Goal: Task Accomplishment & Management: Complete application form

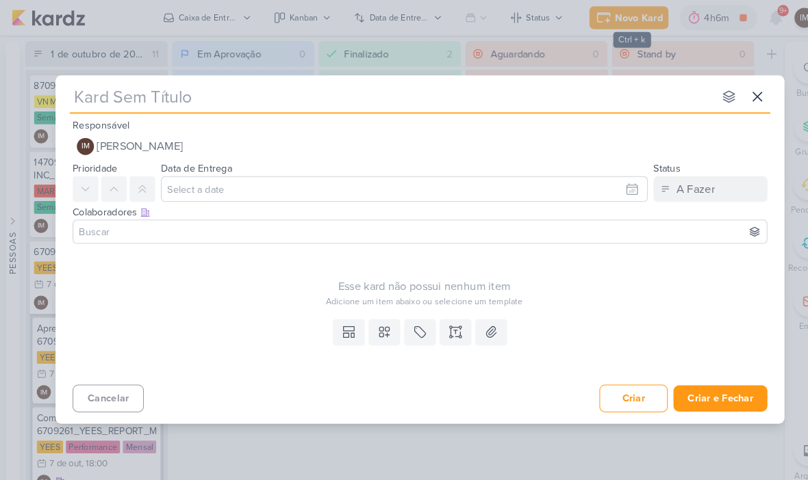
click at [514, 105] on input "text" at bounding box center [376, 93] width 619 height 25
type input "7710011_YEES_AJUSTE_METRAGEM_PEÇA_ANDROMEDA"
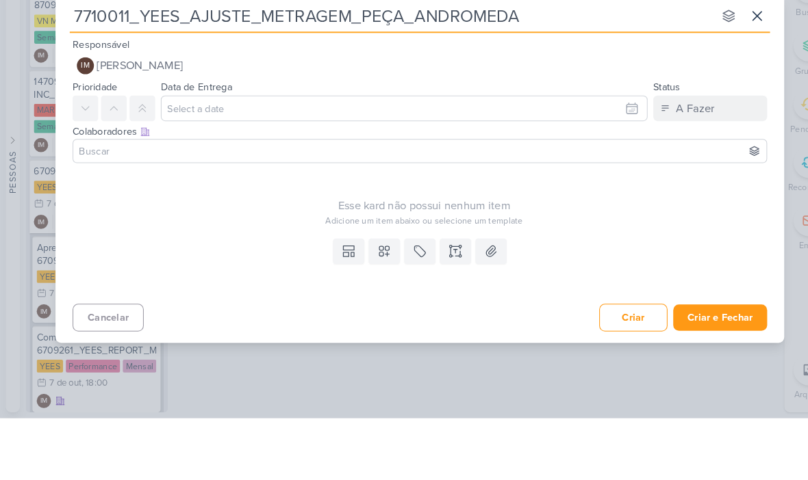
type input "7710011_YEES_AJUSTE_METRAGEM_PEÇA_ANDROMEDA"
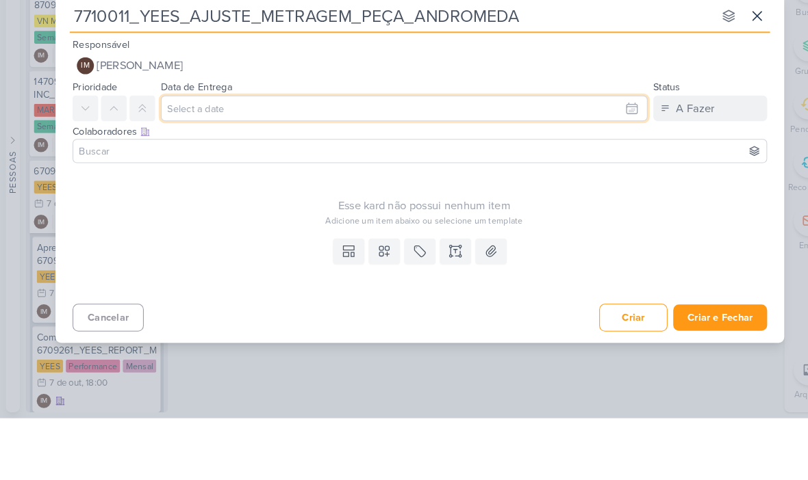
click at [567, 170] on input "text" at bounding box center [389, 182] width 468 height 25
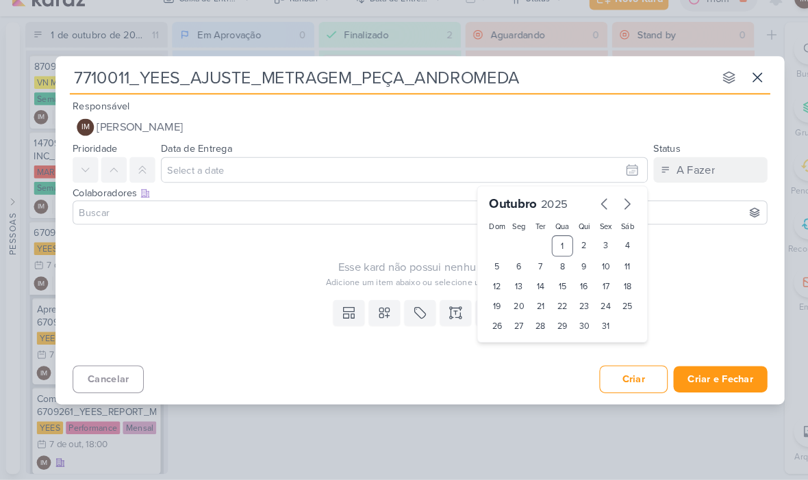
click at [557, 245] on div "2" at bounding box center [561, 255] width 21 height 21
type input "2 de outubro de 2025 às 23:59"
click at [500, 348] on select "00 01 02 03 04 05 06 07 08 09 10 11 12 13 14 15 16 17 18 19 20 21 22 23" at bounding box center [498, 356] width 19 height 16
select select "13"
type input "[DATE] 13:59"
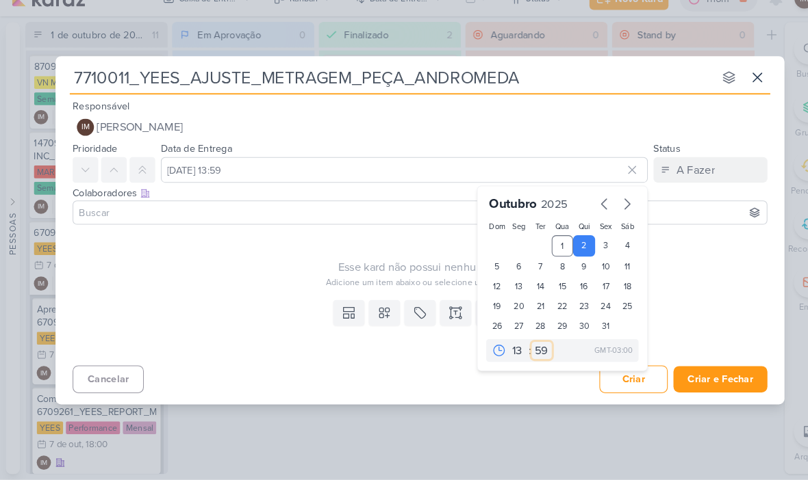
click at [522, 348] on select "00 05 10 15 20 25 30 35 40 45 50 55 59" at bounding box center [520, 356] width 19 height 16
select select "0"
type input "[DATE] 13:00"
click at [662, 245] on div "Esse kard não possui nenhum item Adicione um item abaixo ou selecione um templa…" at bounding box center [408, 268] width 676 height 56
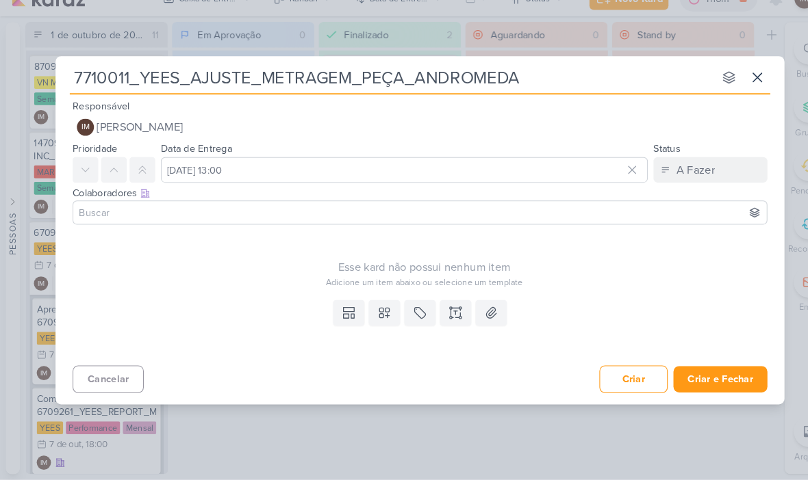
click at [369, 315] on icon at bounding box center [370, 320] width 10 height 10
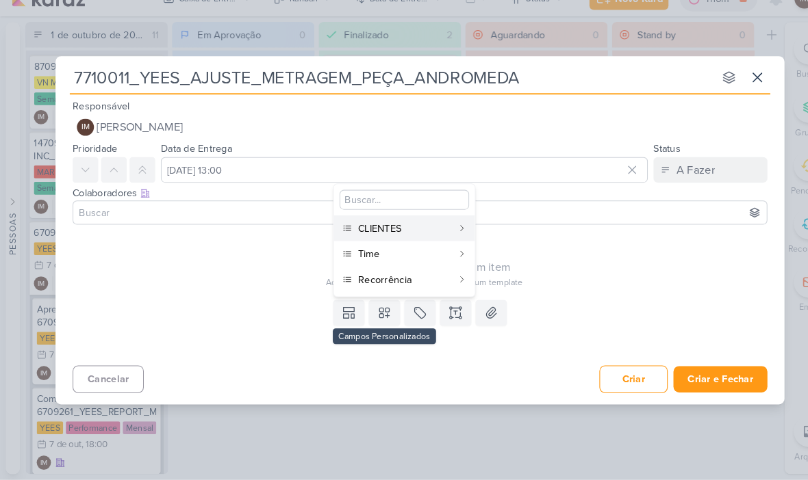
click at [430, 231] on div "CLIENTES" at bounding box center [389, 238] width 90 height 14
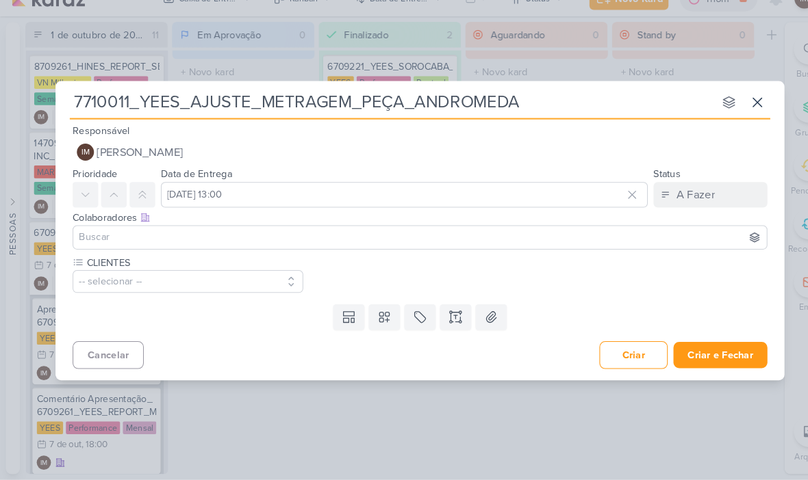
click at [374, 317] on icon at bounding box center [370, 324] width 14 height 14
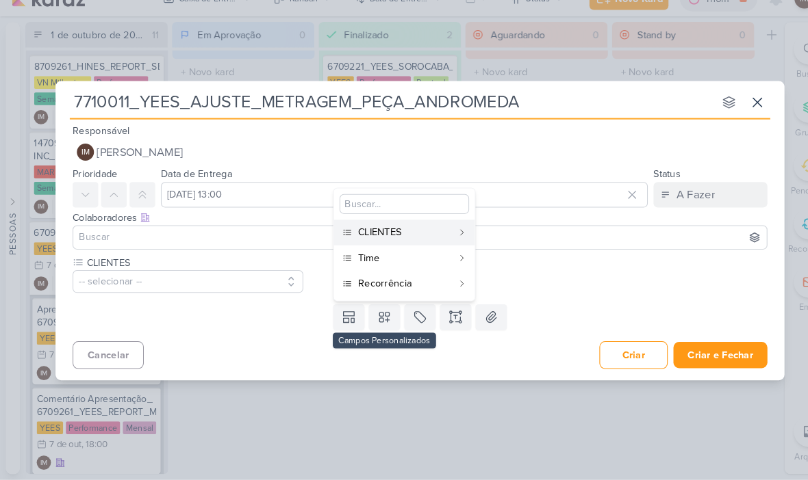
click at [397, 259] on div "Time" at bounding box center [389, 266] width 90 height 14
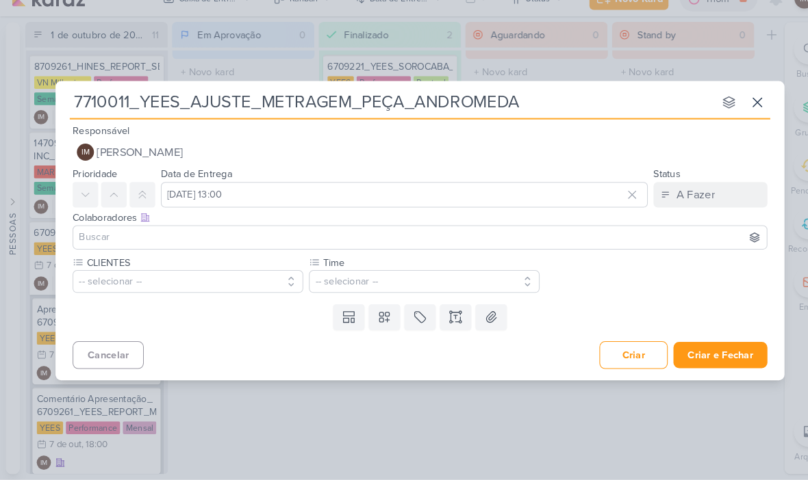
click at [372, 317] on icon at bounding box center [370, 324] width 14 height 14
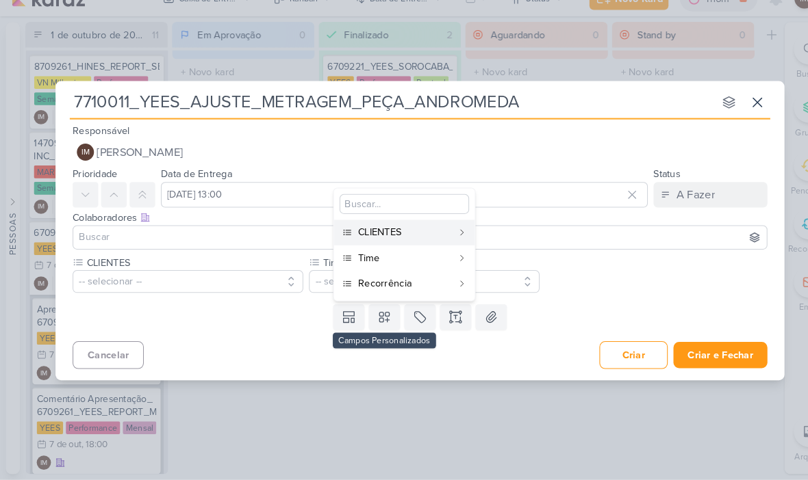
click at [402, 284] on div "Recorrência" at bounding box center [389, 291] width 90 height 14
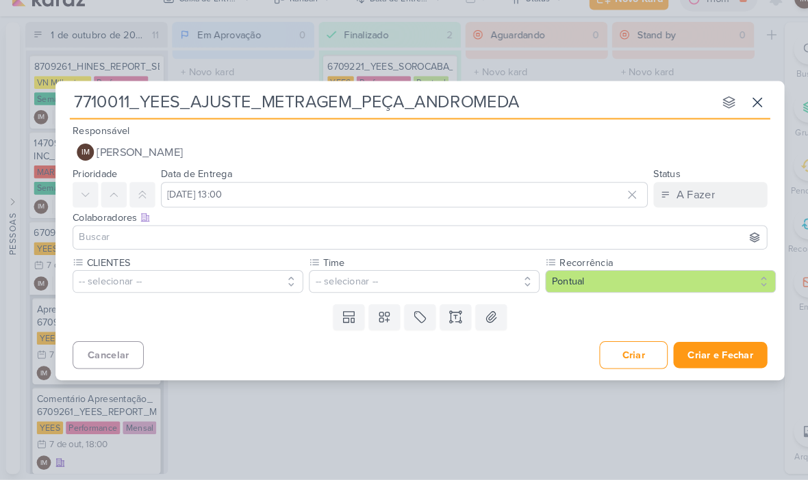
click at [257, 279] on button "-- selecionar --" at bounding box center [181, 290] width 222 height 22
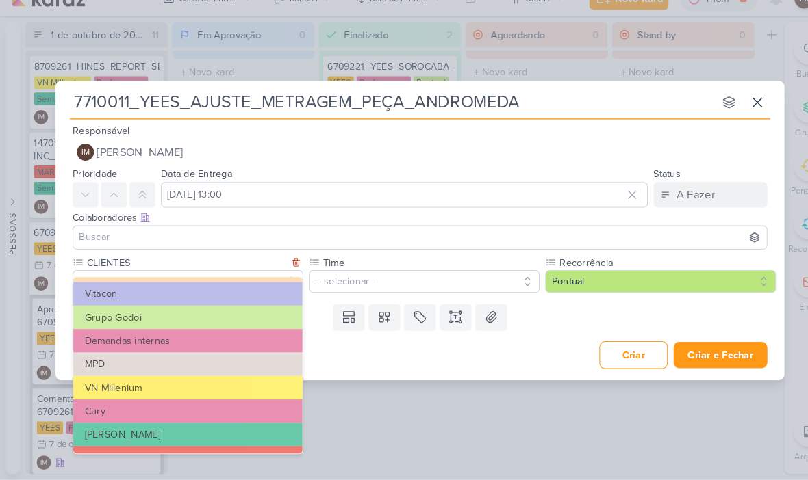
scroll to position [89, 0]
click at [218, 359] on button "MPD" at bounding box center [180, 370] width 220 height 23
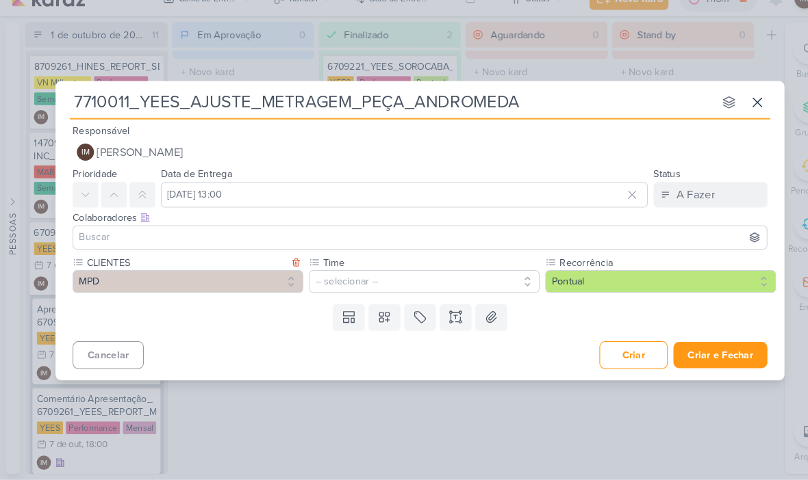
click at [159, 105] on input "7710011_YEES_AJUSTE_METRAGEM_PEÇA_ANDROMEDA" at bounding box center [376, 117] width 619 height 25
click at [155, 105] on input "7710011_YEES_AJUSTE_METRAGEM_PEÇA_ANDROMEDA" at bounding box center [376, 117] width 619 height 25
click at [157, 105] on input "7710011_YEES_AJUSTE_METRAGEM_PEÇA_ANDROMEDA" at bounding box center [376, 117] width 619 height 25
click at [158, 105] on input "7710011_YEES_AJUSTE_METRAGEM_PEÇA_ANDROMEDA" at bounding box center [376, 117] width 619 height 25
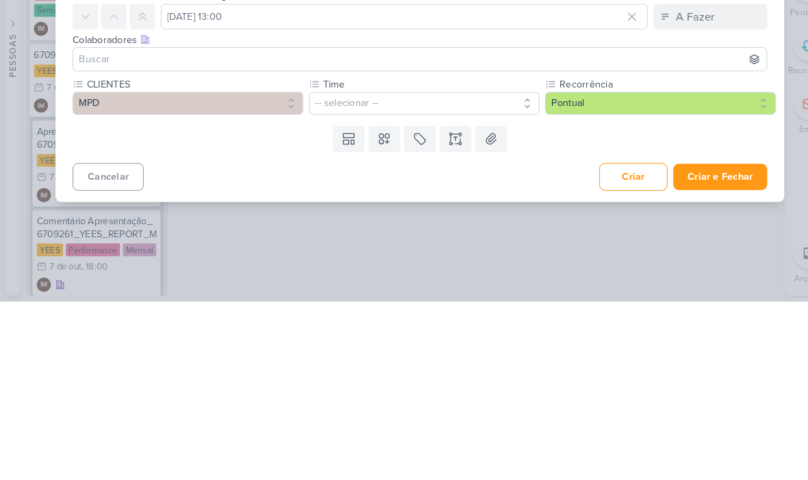
type input "7710011_MPD_AJUSTE_METRAGEM_PEÇA_ANDROMEDA"
click at [448, 279] on button "-- selecionar --" at bounding box center [408, 290] width 222 height 22
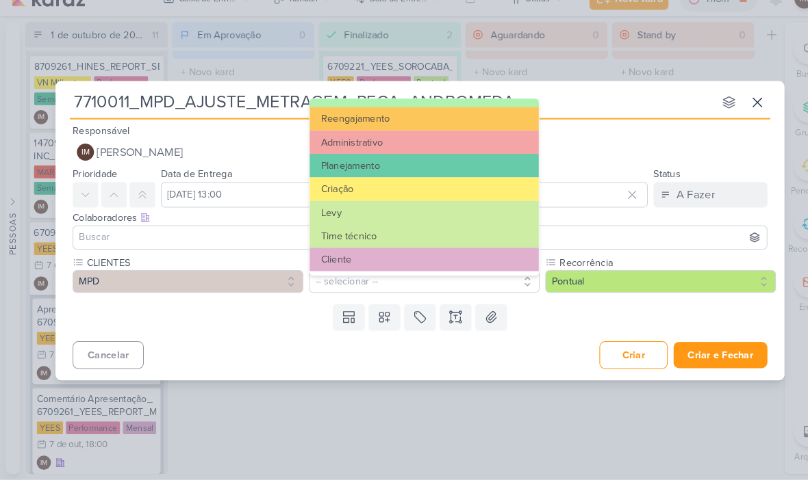
scroll to position [155, 0]
click at [432, 189] on button "Criação" at bounding box center [408, 200] width 220 height 23
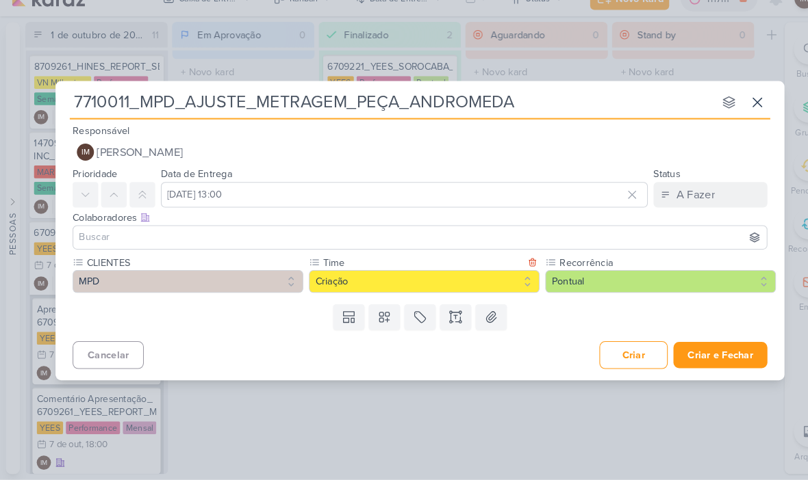
click at [562, 279] on button "Pontual" at bounding box center [635, 290] width 222 height 22
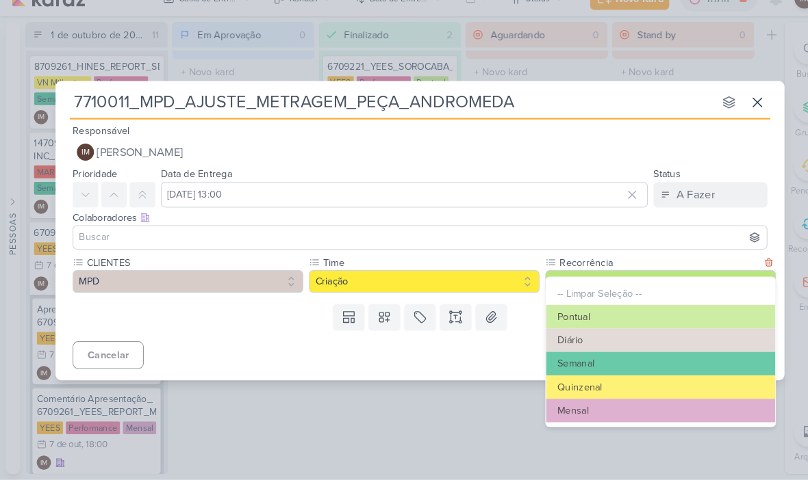
click at [565, 279] on button "Pontual" at bounding box center [635, 290] width 222 height 22
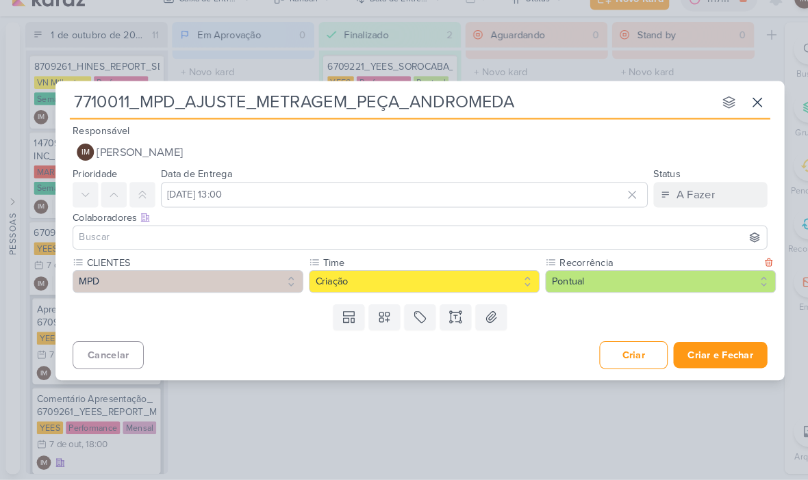
click at [447, 311] on button at bounding box center [438, 323] width 30 height 25
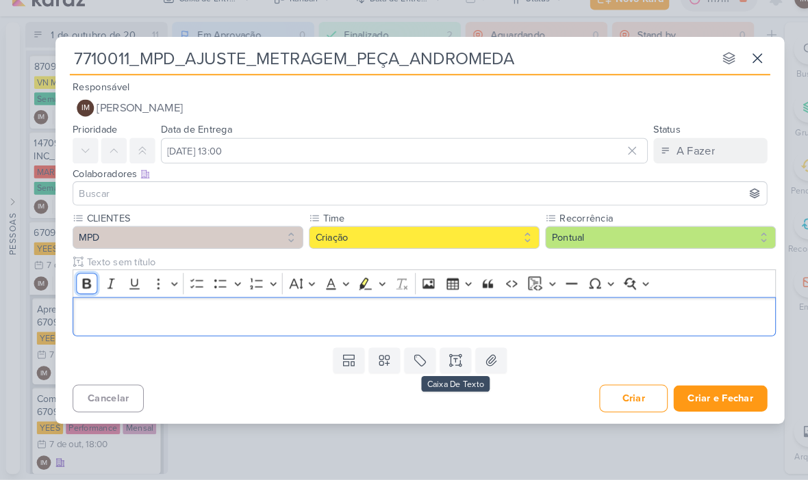
click at [81, 287] on icon "Editor toolbar" at bounding box center [83, 292] width 8 height 10
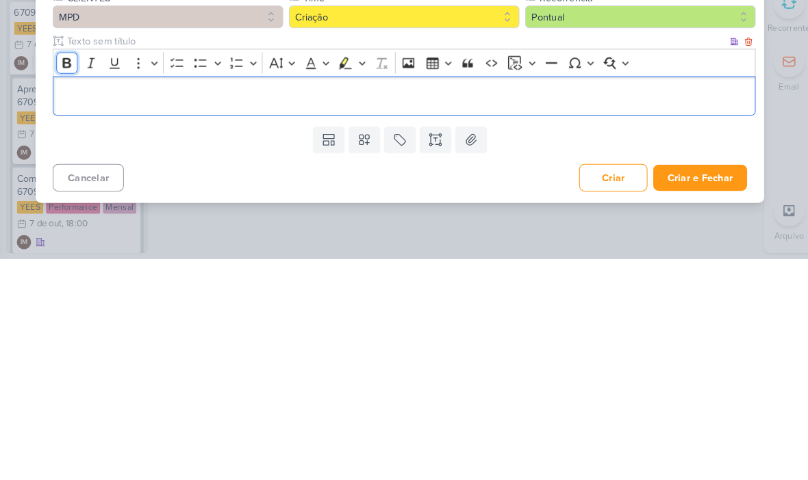
click at [79, 287] on icon "Editor toolbar" at bounding box center [83, 292] width 8 height 10
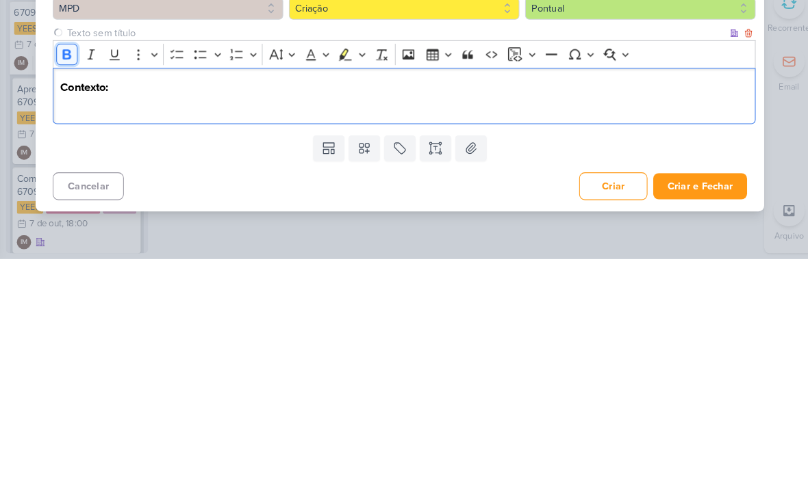
click at [77, 276] on icon "Editor toolbar" at bounding box center [84, 283] width 14 height 14
click at [73, 273] on button "Bold" at bounding box center [83, 283] width 21 height 21
click at [101, 323] on p "Uma peça de Andrômeda foi colocada" at bounding box center [408, 331] width 662 height 16
click at [127, 323] on p "Uma peça de Andrômeda foi colocada" at bounding box center [408, 331] width 662 height 16
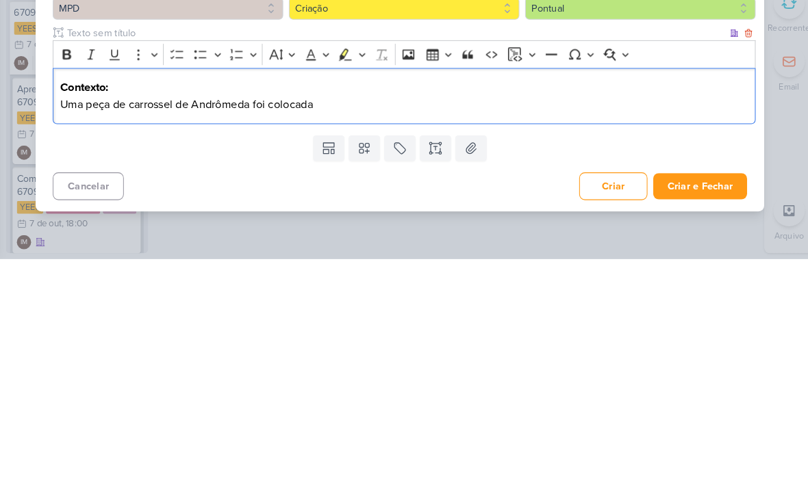
click at [360, 323] on p "Uma peça de carrossel de Andrômeda foi colocada" at bounding box center [408, 331] width 662 height 16
click at [77, 323] on p "Uma peça de carrossel de Andrômeda foi colocada" at bounding box center [408, 331] width 662 height 16
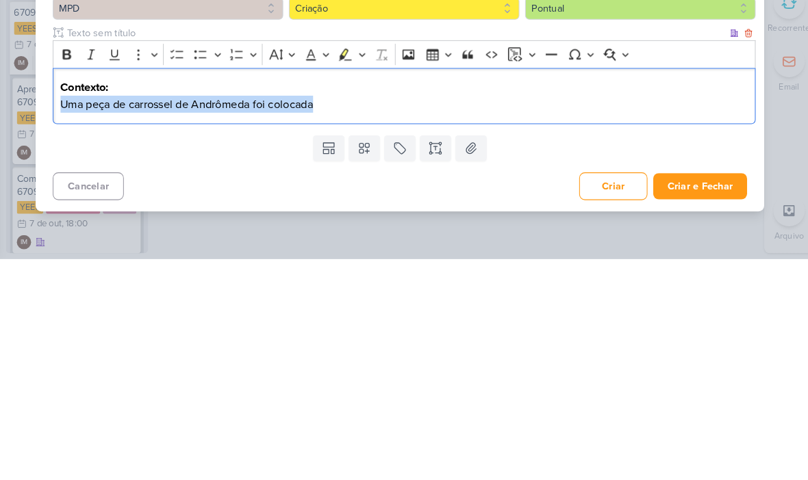
click at [387, 323] on p "Uma peça de carrossel de Andrômeda foi colocada" at bounding box center [408, 331] width 662 height 16
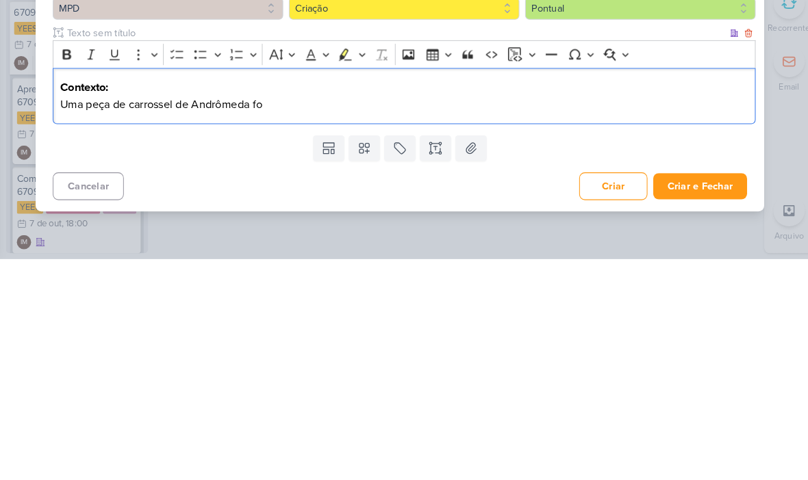
click at [78, 308] on strong "Contexto:" at bounding box center [100, 315] width 47 height 14
click at [80, 308] on strong "Contexto:" at bounding box center [100, 315] width 47 height 14
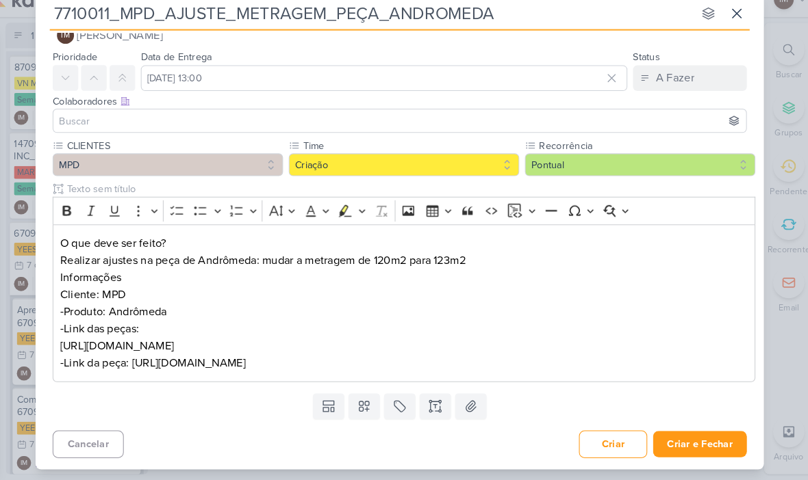
scroll to position [27, 0]
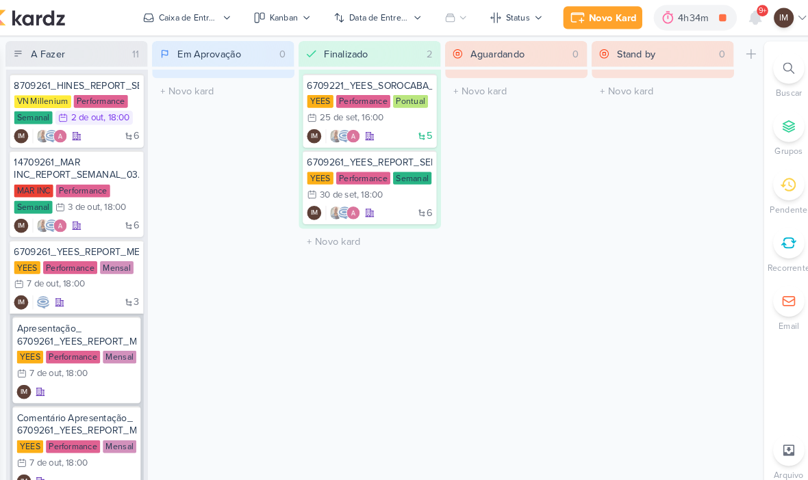
click at [586, 21] on div "Novo Kard" at bounding box center [609, 17] width 46 height 14
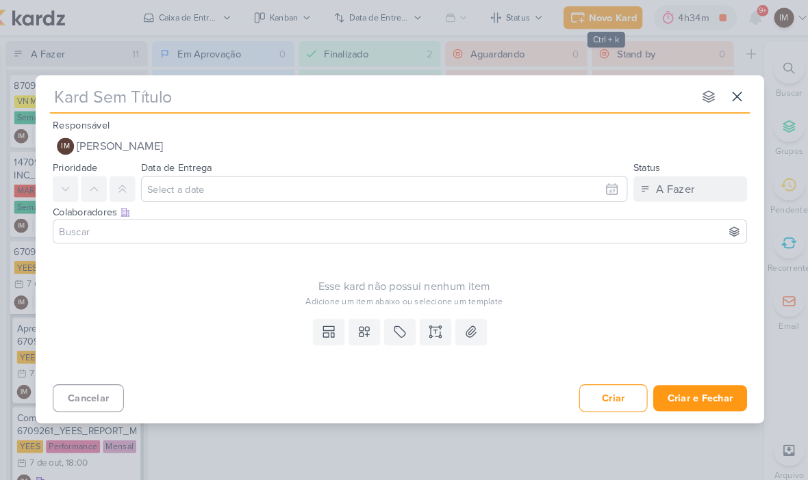
click at [224, 93] on input "text" at bounding box center [376, 93] width 619 height 25
paste input "7710011_MPD_AJUSTE_METRAGEM_PEÇA_ANDROMEDA"
type input "7710011_MPD_AJUSTE_METRAGEM_PEÇA_ANDROMEDA"
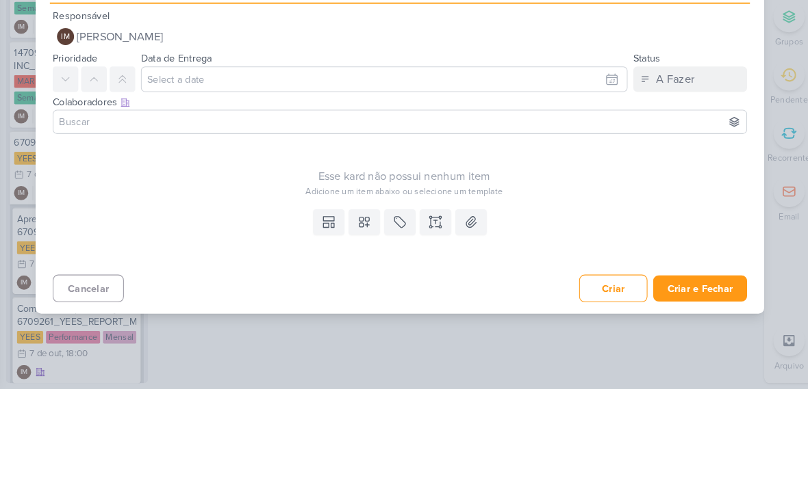
type input "7710011_MPD_AJUSTE_METRAGEM_PEÇA_ANDROMEDA"
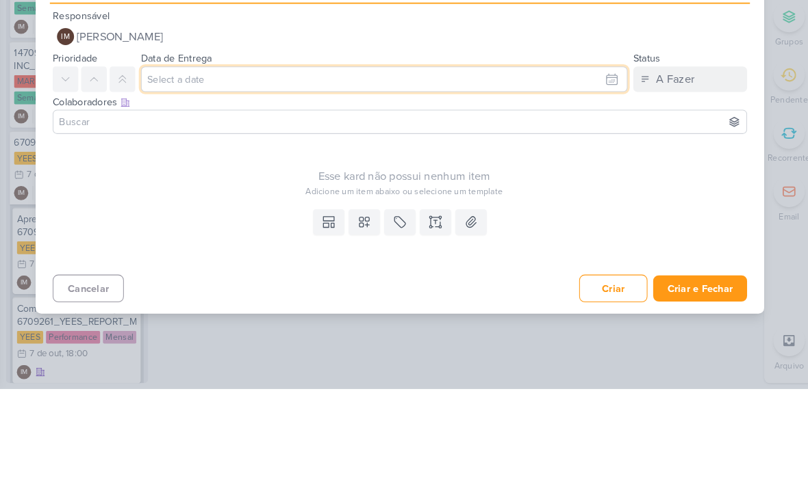
click at [585, 170] on input "text" at bounding box center [389, 182] width 468 height 25
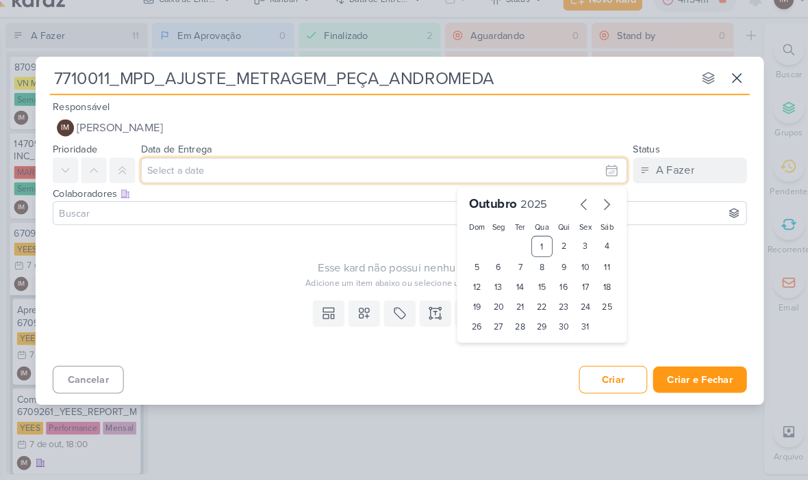
click at [551, 245] on div "2" at bounding box center [561, 255] width 21 height 21
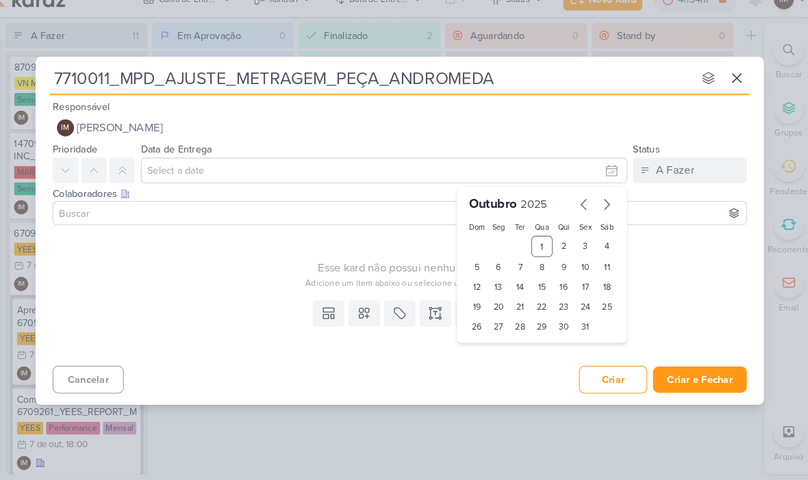
type input "2 de outubro de 2025 às 23:59"
click at [489, 348] on select "00 01 02 03 04 05 06 07 08 09 10 11 12 13 14 15 16 17 18 19 20 21 22 23" at bounding box center [498, 356] width 19 height 16
select select "18"
type input "[DATE] 18:59"
click at [511, 348] on select "00 05 10 15 20 25 30 35 40 45 50 55 59" at bounding box center [520, 356] width 19 height 16
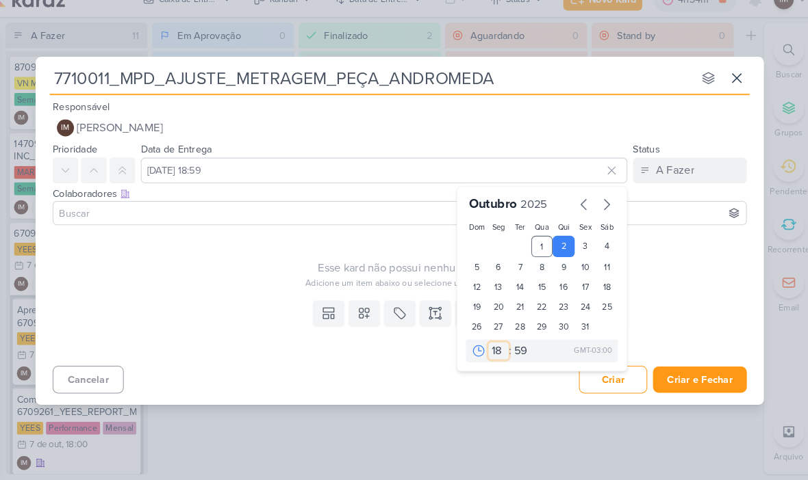
click at [489, 348] on select "00 01 02 03 04 05 06 07 08 09 10 11 12 13 14 15 16 17 18 19 20 21 22 23" at bounding box center [498, 356] width 19 height 16
select select "14"
type input "[DATE] 14:59"
click at [489, 348] on select "00 01 02 03 04 05 06 07 08 09 10 11 12 13 14 15 16 17 18 19 20 21 22 23" at bounding box center [498, 356] width 19 height 16
select select "13"
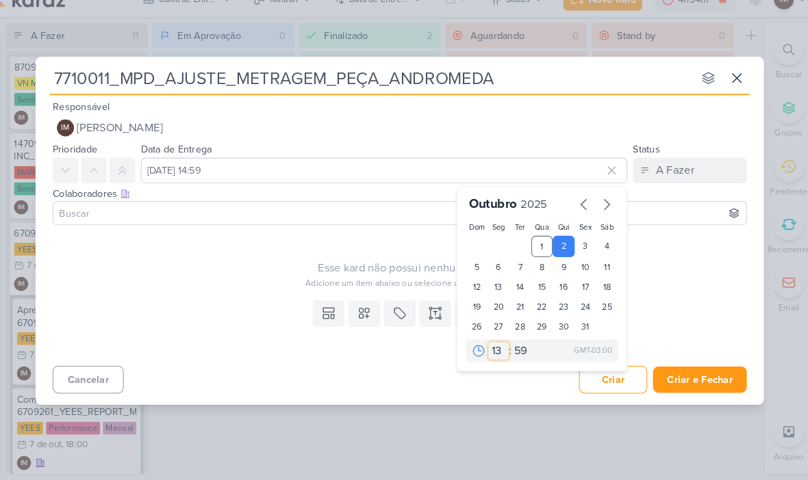
type input "[DATE] 13:59"
click at [511, 348] on select "00 05 10 15 20 25 30 35 40 45 50 55 59" at bounding box center [520, 356] width 19 height 16
select select "0"
type input "[DATE] 13:00"
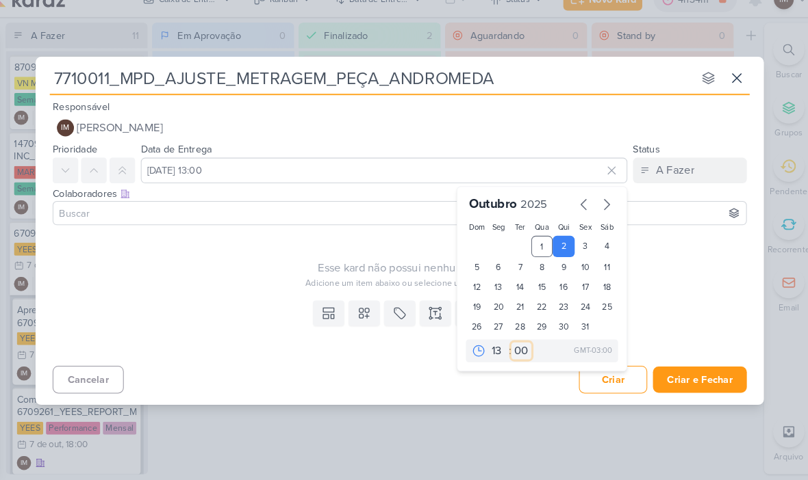
click at [438, 318] on icon at bounding box center [438, 319] width 0 height 3
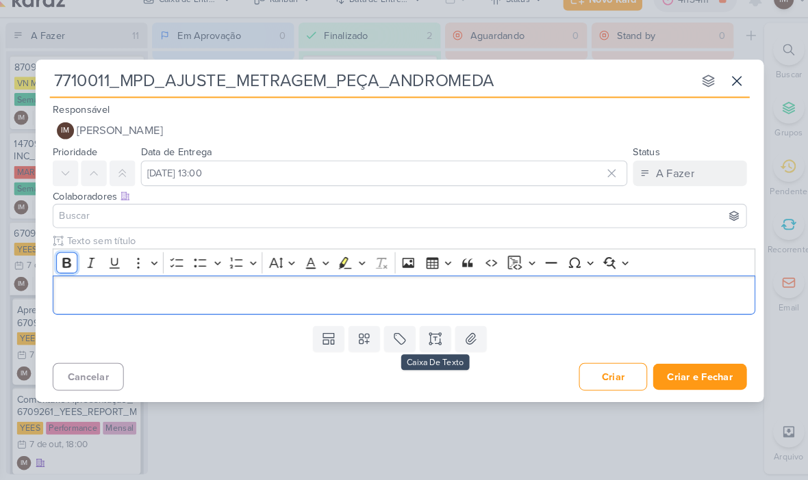
click at [79, 266] on icon "Editor toolbar" at bounding box center [83, 271] width 8 height 10
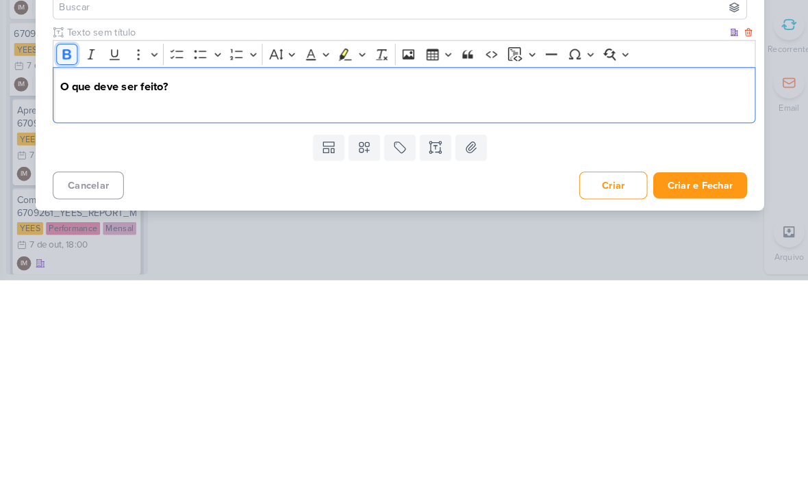
click at [77, 256] on icon "Editor toolbar" at bounding box center [84, 263] width 14 height 14
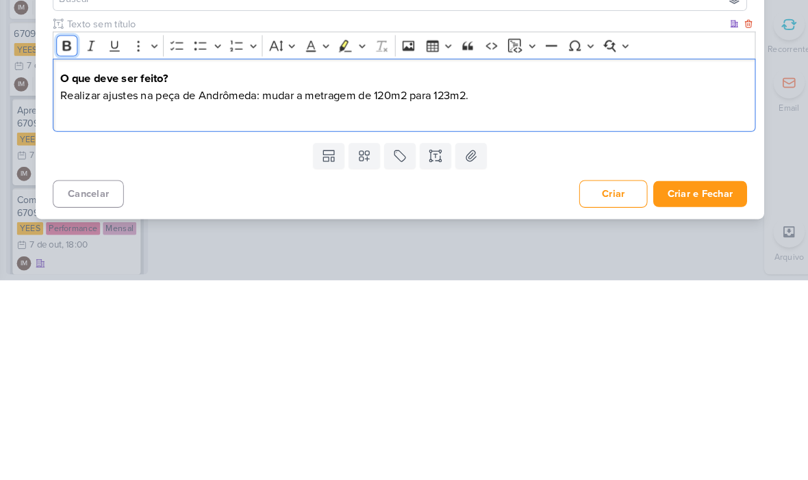
click at [73, 244] on button "Bold" at bounding box center [83, 254] width 21 height 21
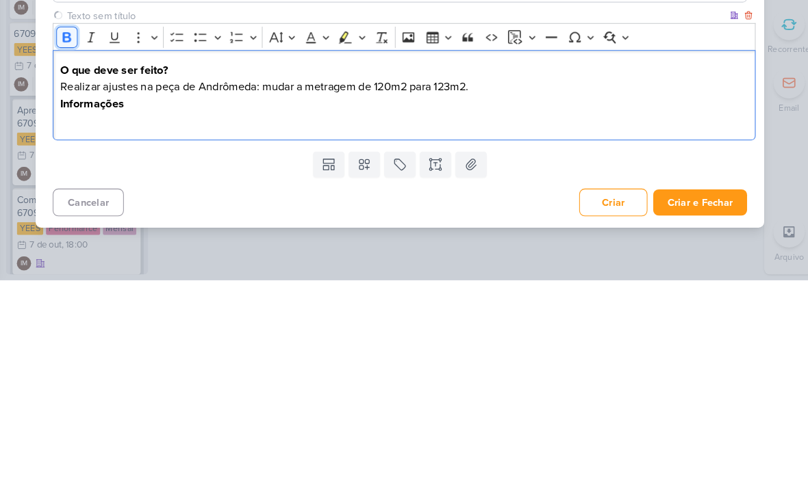
click at [73, 236] on button "Bold" at bounding box center [83, 246] width 21 height 21
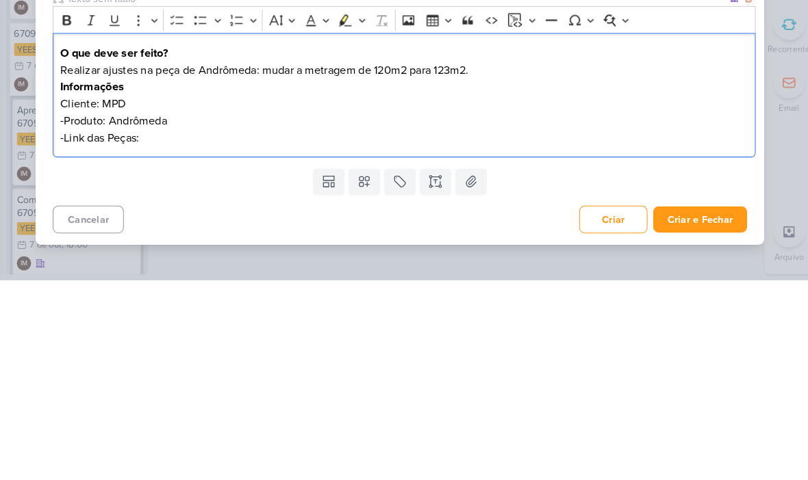
click at [167, 335] on p "-Link das Peças:" at bounding box center [408, 343] width 662 height 16
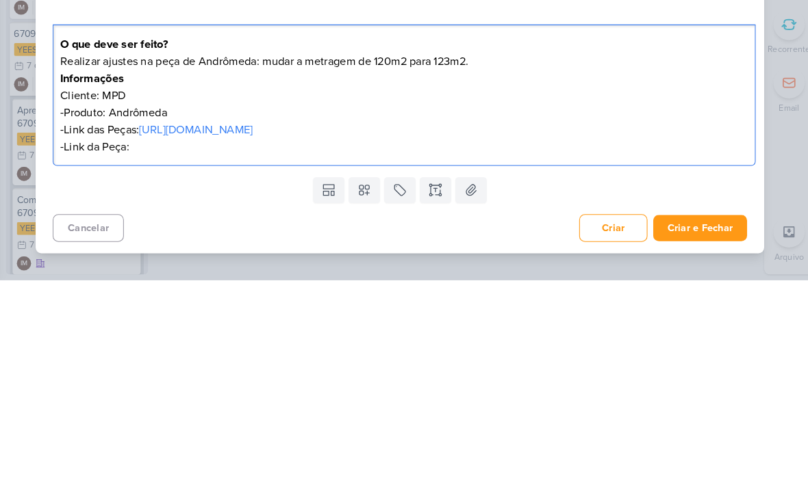
click at [149, 344] on p "-Link da Peça:" at bounding box center [408, 352] width 662 height 16
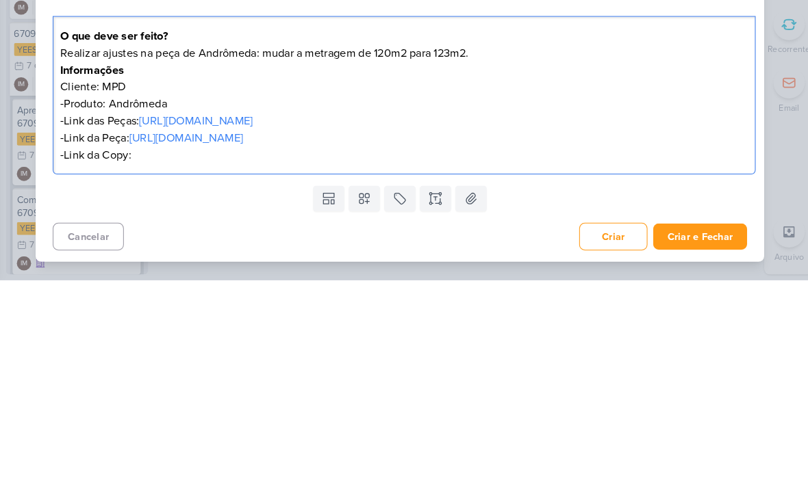
click at [138, 352] on p "-Link da Copy:" at bounding box center [408, 360] width 662 height 16
click at [754, 107] on div "7710011_MPD_AJUSTE_METRAGEM_PEÇA_ANDROMEDA nenhum grupo disponível esc Responsá…" at bounding box center [404, 240] width 808 height 480
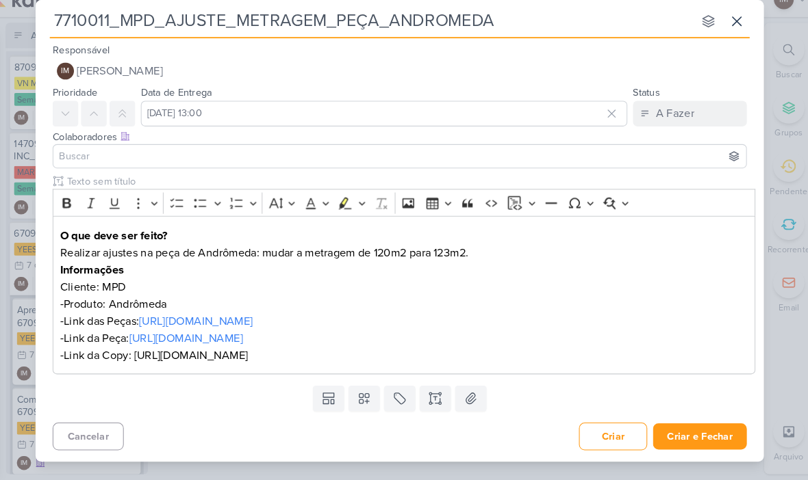
click at [502, 352] on p "-Link da Copy: [URL][DOMAIN_NAME]" at bounding box center [408, 360] width 662 height 16
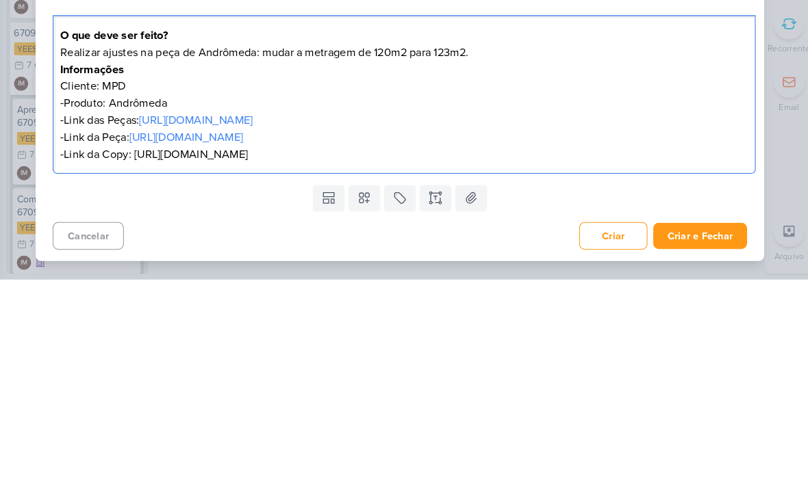
click at [476, 352] on p "-Link da Copy: [URL][DOMAIN_NAME]" at bounding box center [408, 360] width 662 height 16
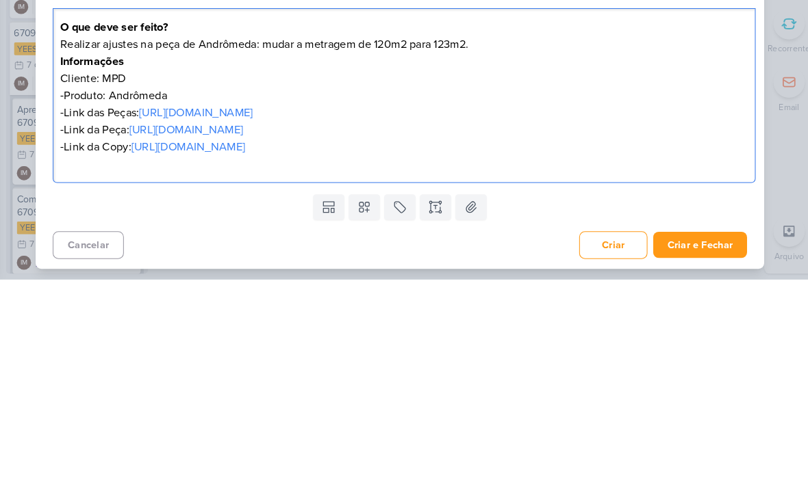
click at [759, 139] on div "7710011_MPD_AJUSTE_METRAGEM_PEÇA_ANDROMEDA nenhum grupo disponível esc Responsá…" at bounding box center [404, 240] width 808 height 480
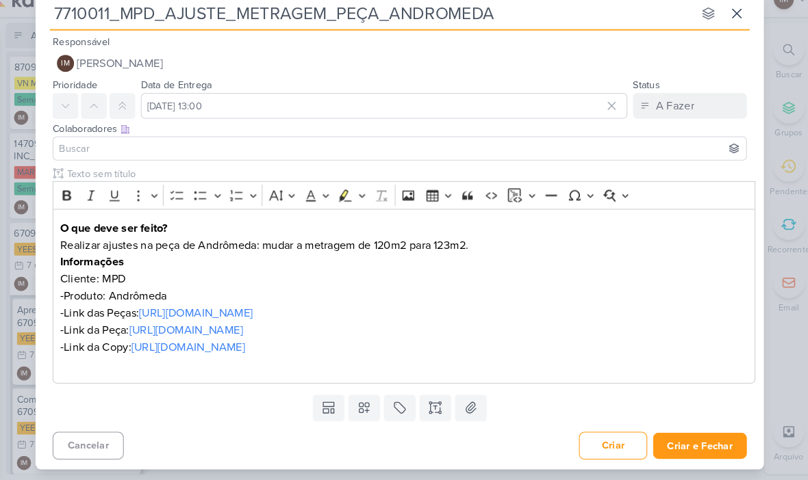
click at [606, 66] on button "IM [PERSON_NAME]" at bounding box center [404, 78] width 668 height 25
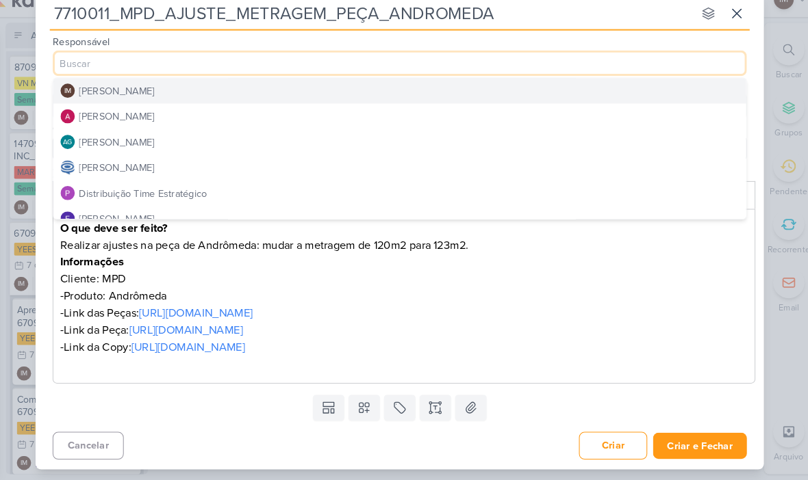
click at [519, 192] on button "Distribuição Time Estratégico" at bounding box center [403, 204] width 667 height 25
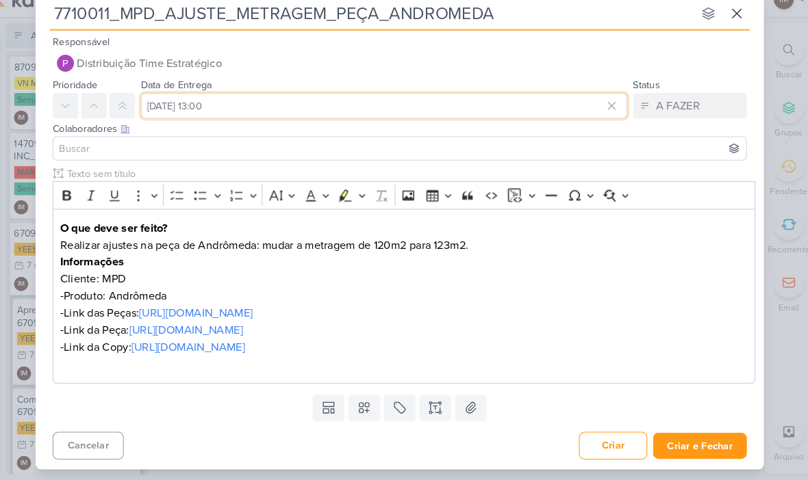
click at [530, 114] on input "[DATE] 13:00" at bounding box center [389, 119] width 468 height 25
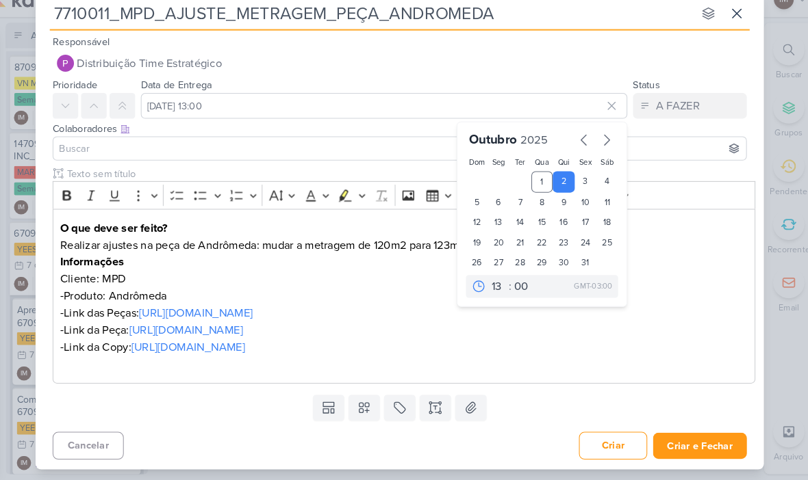
click at [368, 153] on input at bounding box center [403, 161] width 661 height 16
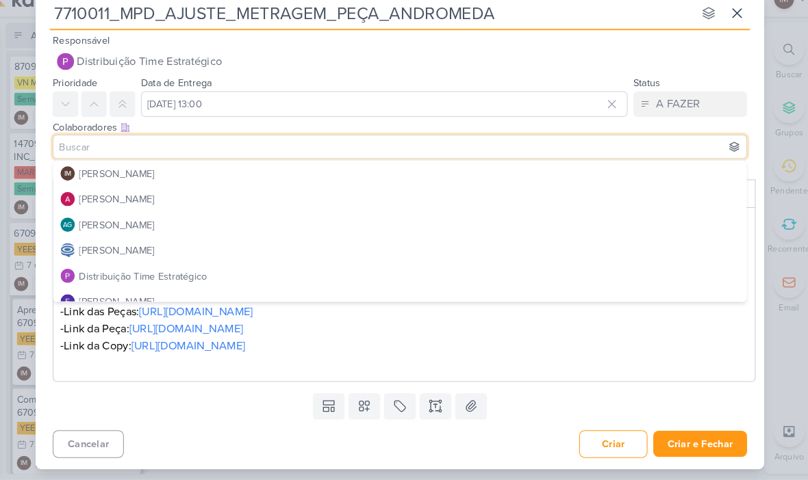
scroll to position [18, 0]
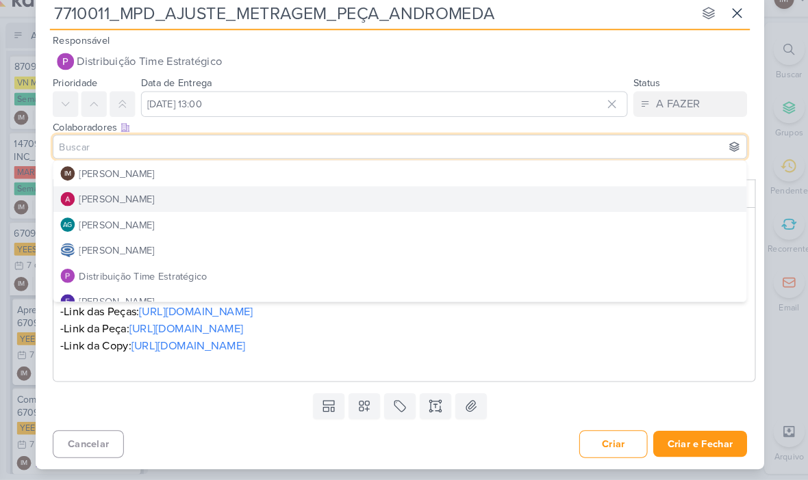
click at [420, 198] on button "[PERSON_NAME]" at bounding box center [403, 210] width 667 height 25
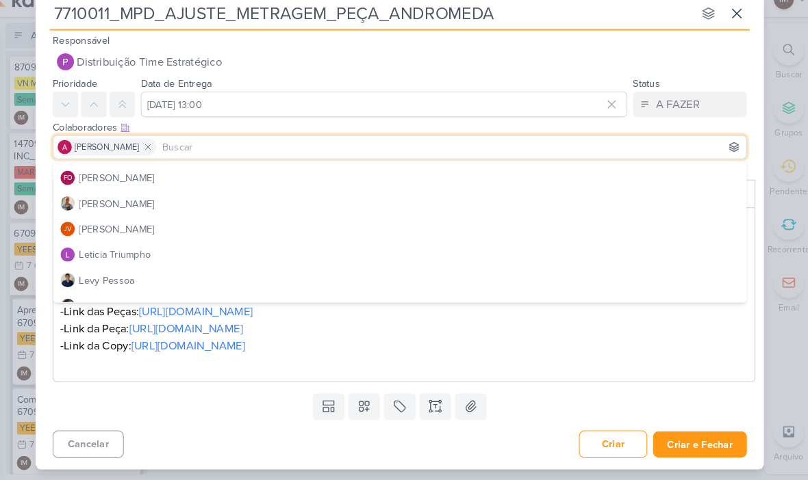
scroll to position [146, 0]
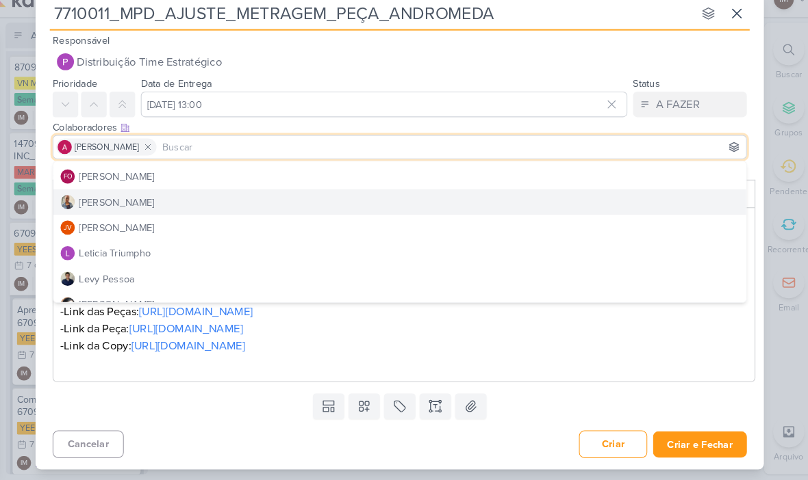
click at [420, 200] on button "[PERSON_NAME]" at bounding box center [403, 212] width 667 height 25
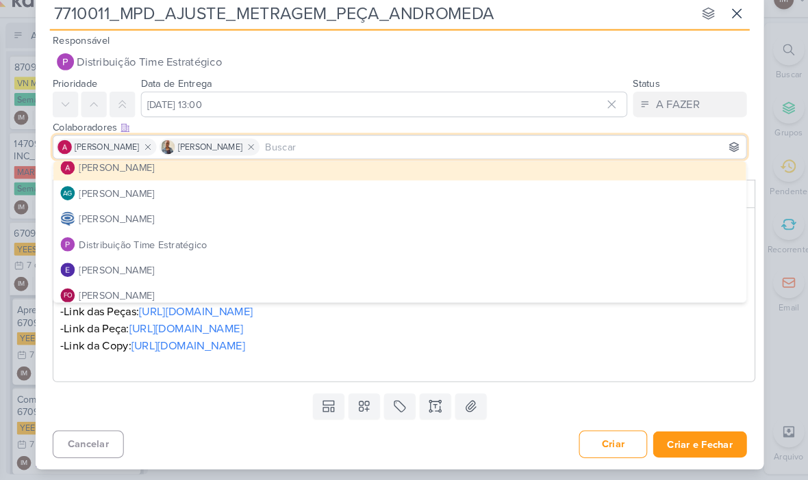
scroll to position [21, 0]
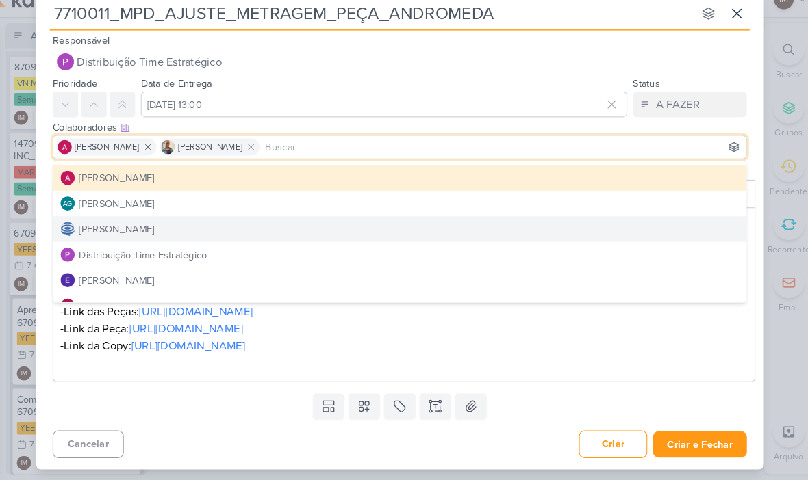
click at [420, 226] on button "[PERSON_NAME]" at bounding box center [403, 238] width 667 height 25
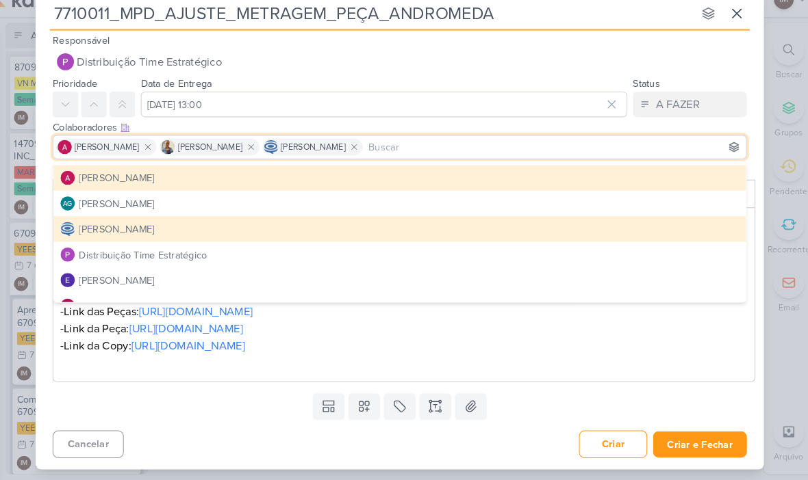
click at [762, 207] on div "7710011_MPD_AJUSTE_METRAGEM_PEÇA_ANDROMEDA nenhum grupo disponível esc Responsá…" at bounding box center [404, 240] width 808 height 480
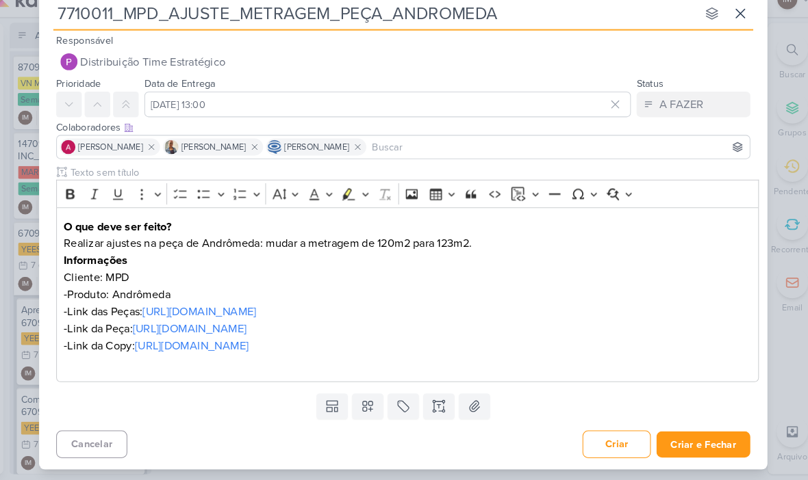
click at [695, 433] on button "Criar e Fechar" at bounding box center [692, 445] width 90 height 25
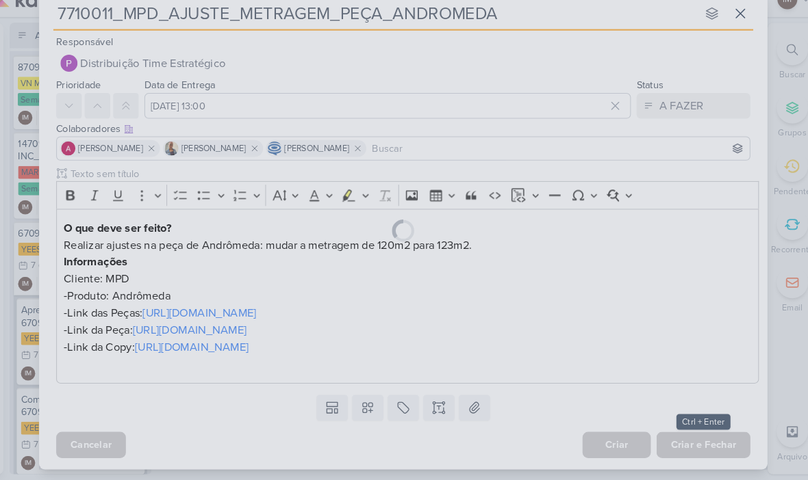
scroll to position [16, 0]
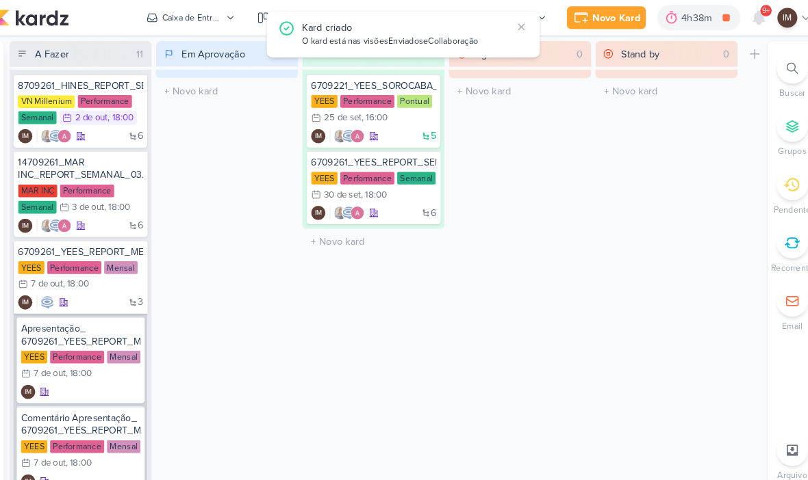
click at [738, 24] on icon at bounding box center [746, 17] width 16 height 16
